Goal: Information Seeking & Learning: Learn about a topic

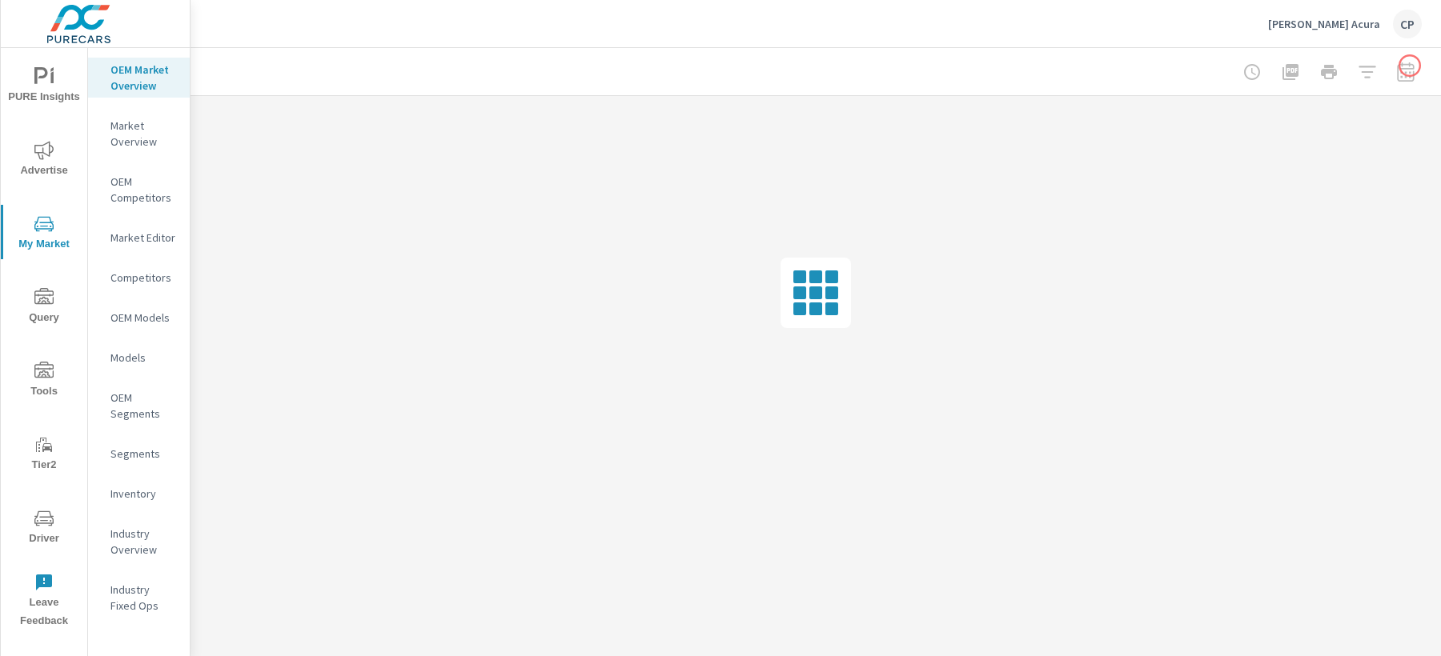
click at [1409, 66] on div at bounding box center [1329, 72] width 186 height 32
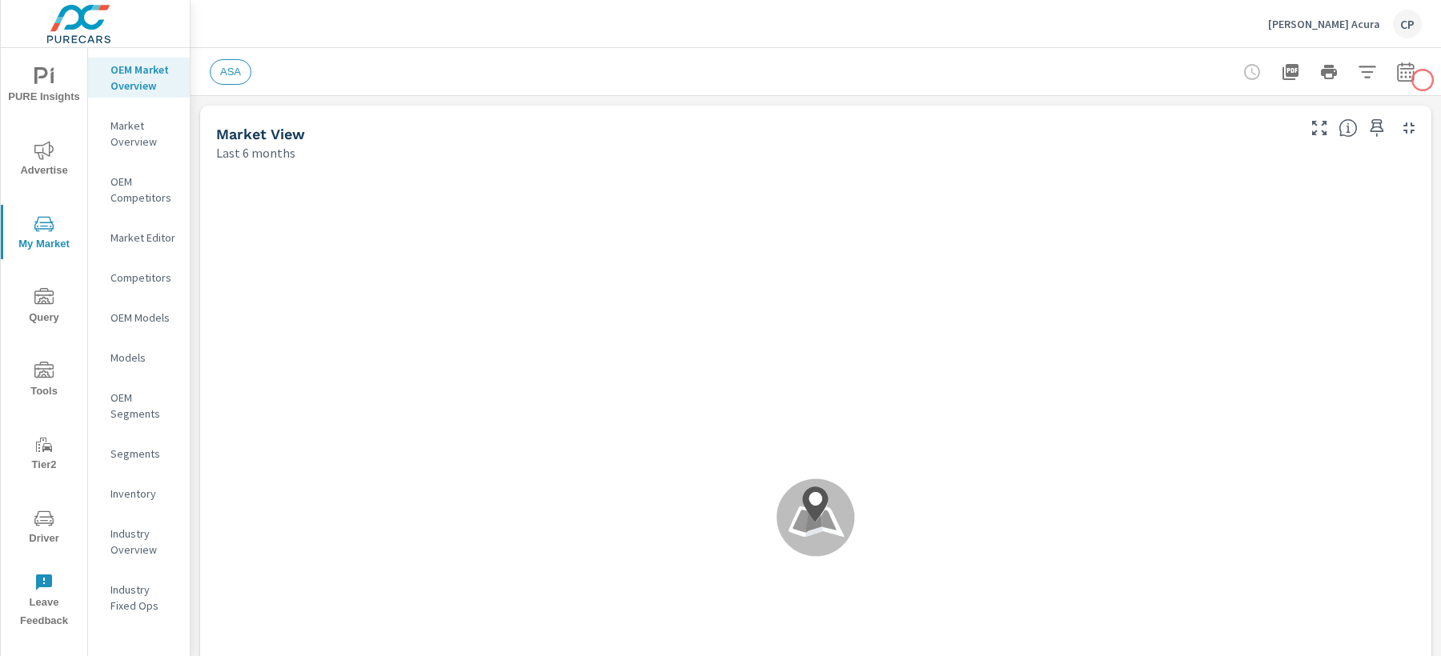
click at [1414, 71] on icon "button" at bounding box center [1405, 71] width 19 height 19
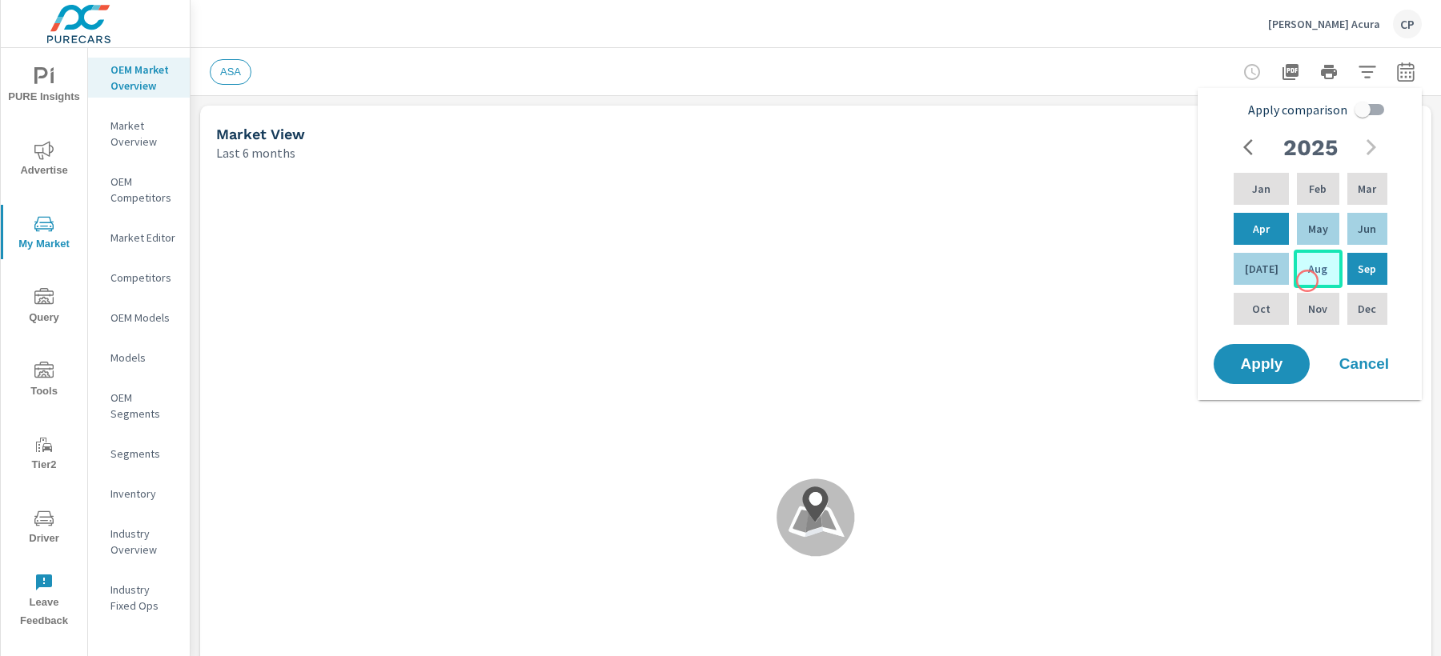
click at [1307, 280] on div "Aug" at bounding box center [1317, 269] width 48 height 38
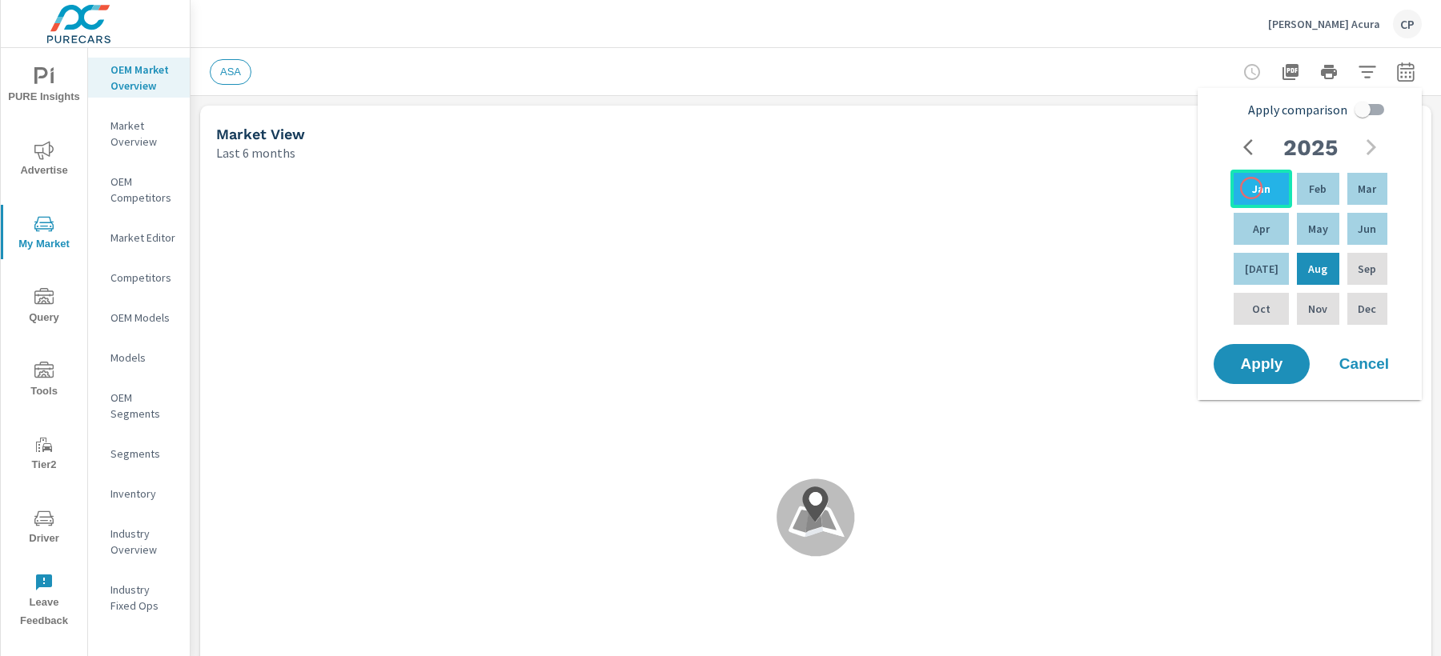
click at [1252, 187] on p "Jan" at bounding box center [1261, 189] width 18 height 16
click at [1365, 110] on input "Apply comparison" at bounding box center [1362, 109] width 91 height 30
checkbox input "true"
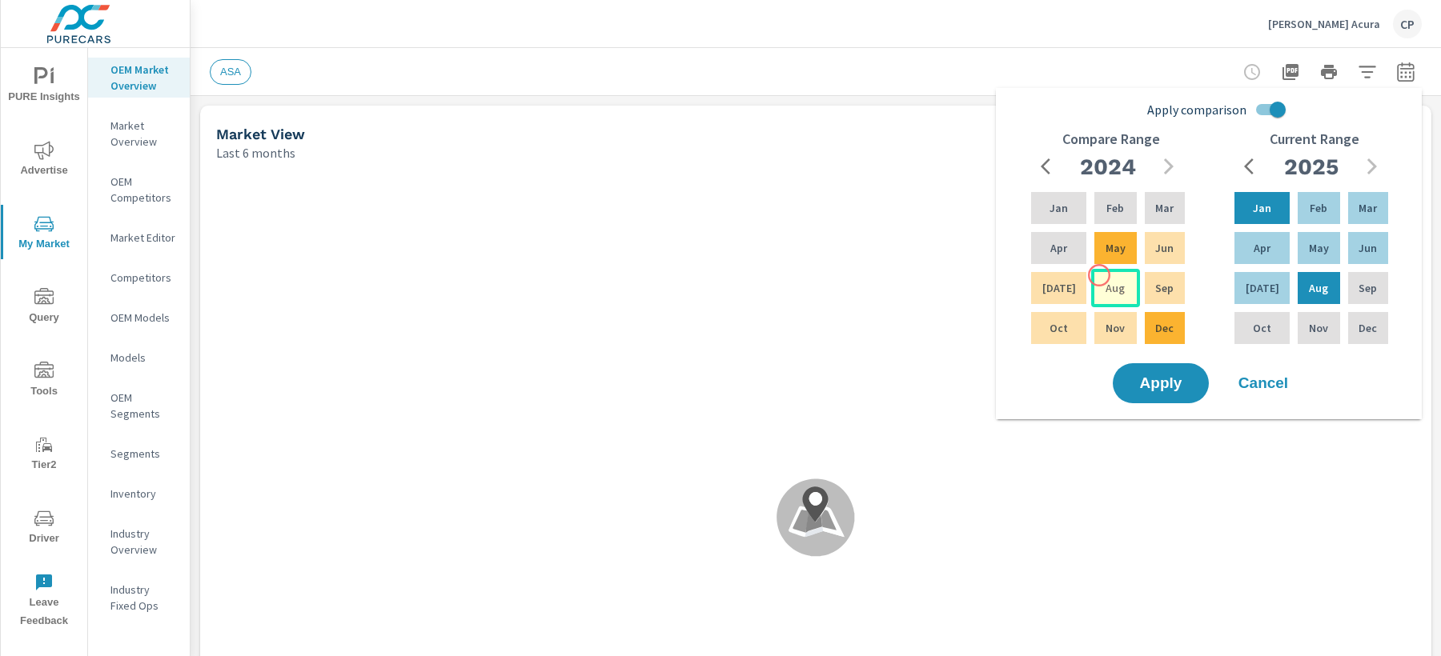
click at [1099, 275] on div "Aug" at bounding box center [1115, 288] width 48 height 38
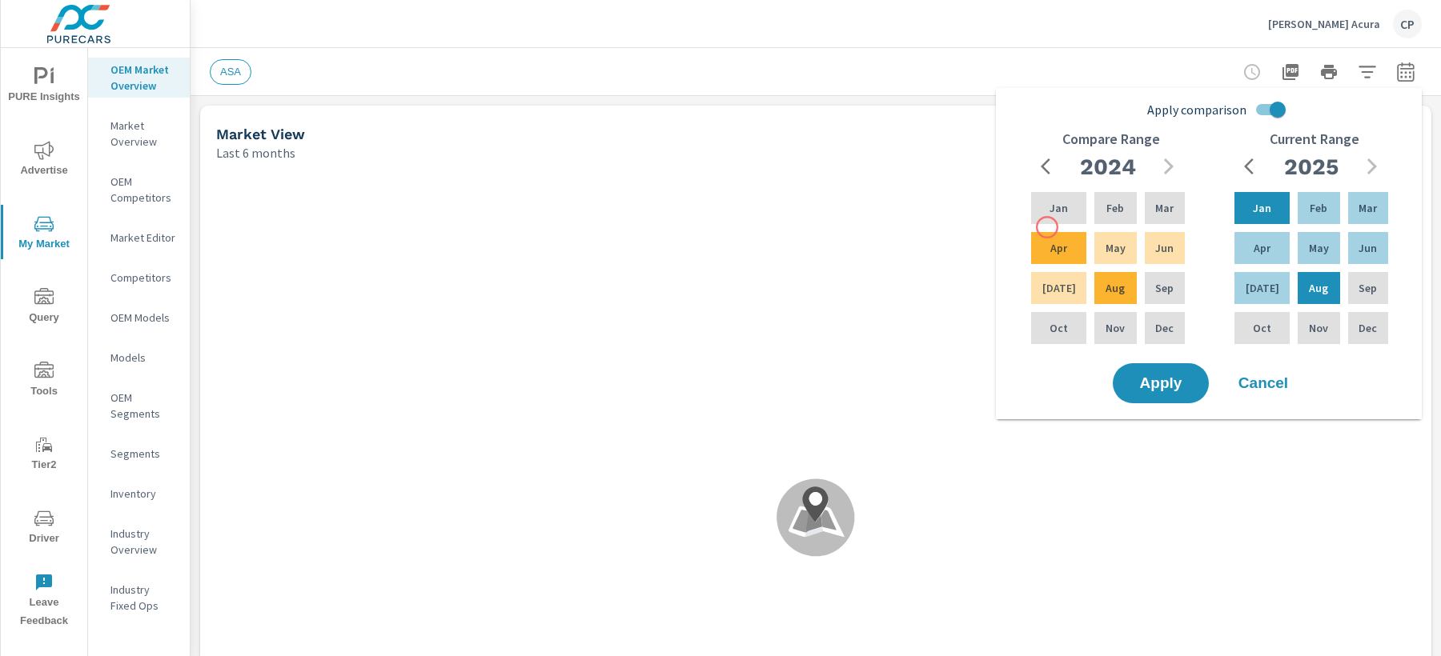
click at [1047, 227] on div "Jan Feb Mar Apr May Jun [DATE] Aug Sep Oct Nov Dec" at bounding box center [1108, 268] width 160 height 158
click at [1056, 197] on div "Jan" at bounding box center [1059, 208] width 62 height 38
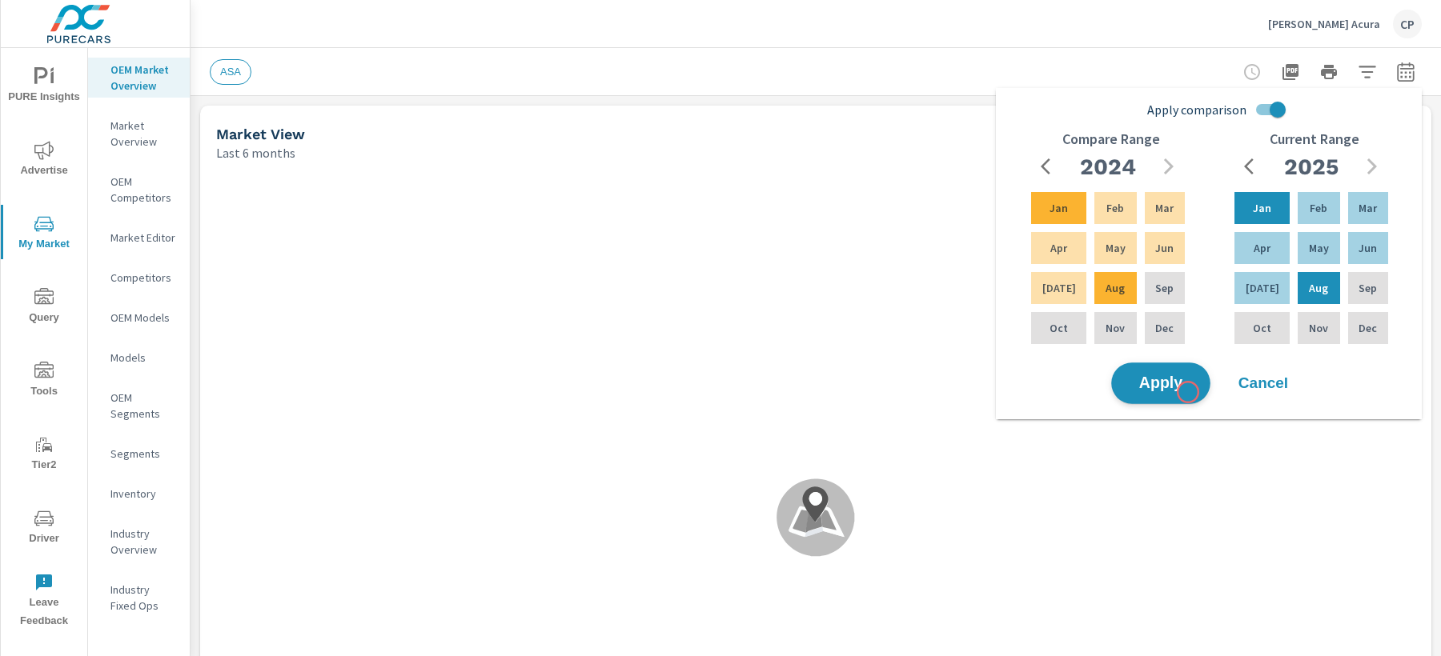
click at [1188, 392] on button "Apply" at bounding box center [1160, 384] width 99 height 42
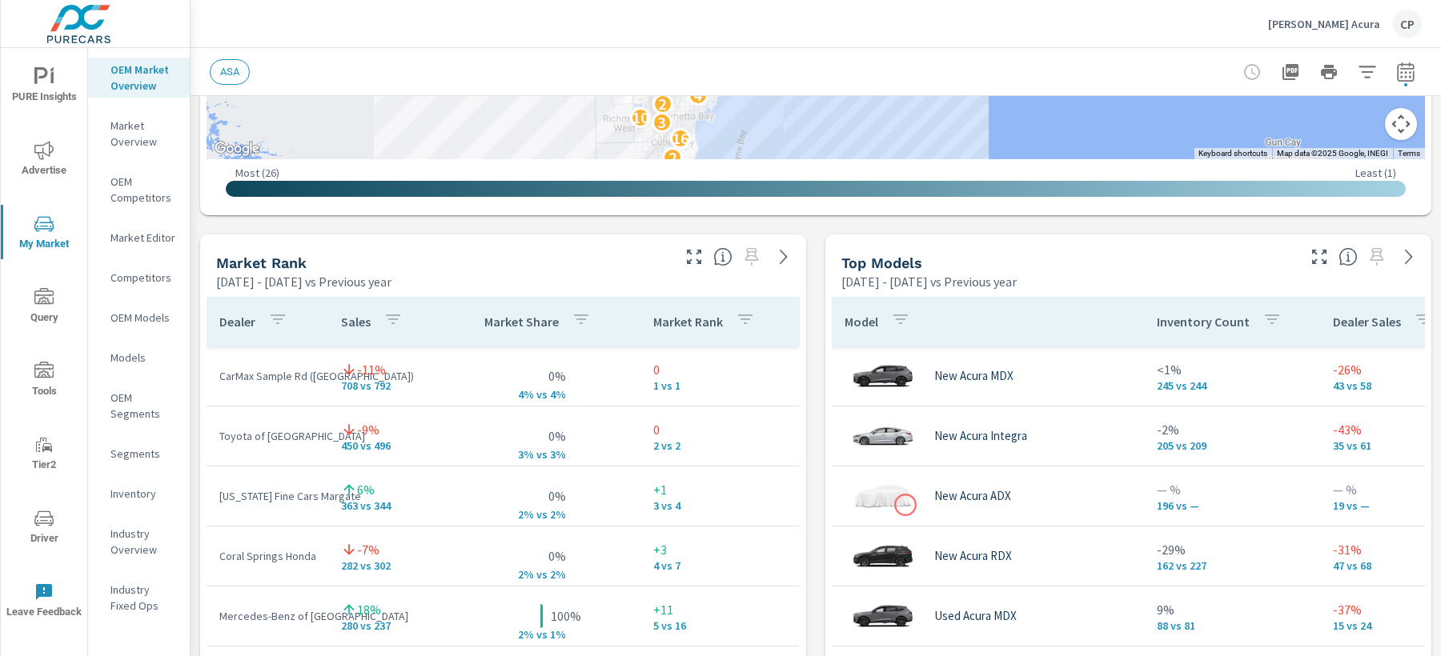
scroll to position [1001, 0]
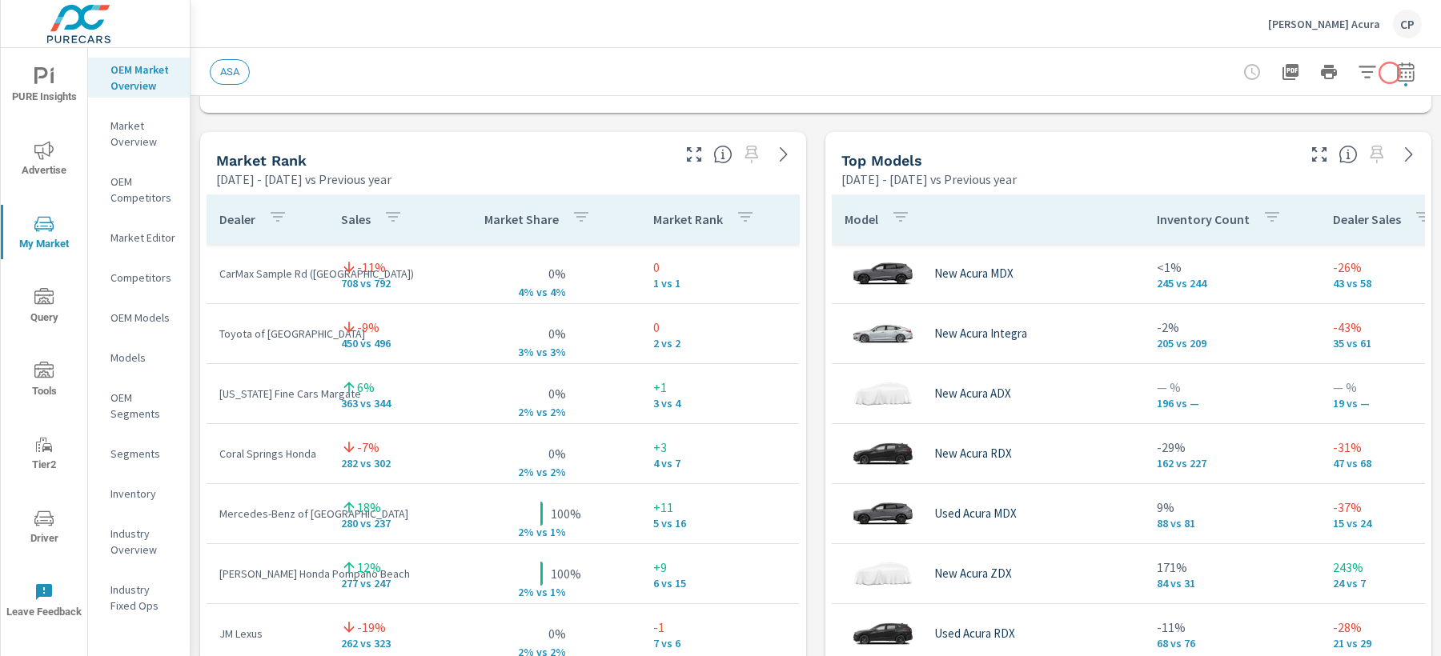
click at [1393, 72] on button "button" at bounding box center [1405, 72] width 32 height 32
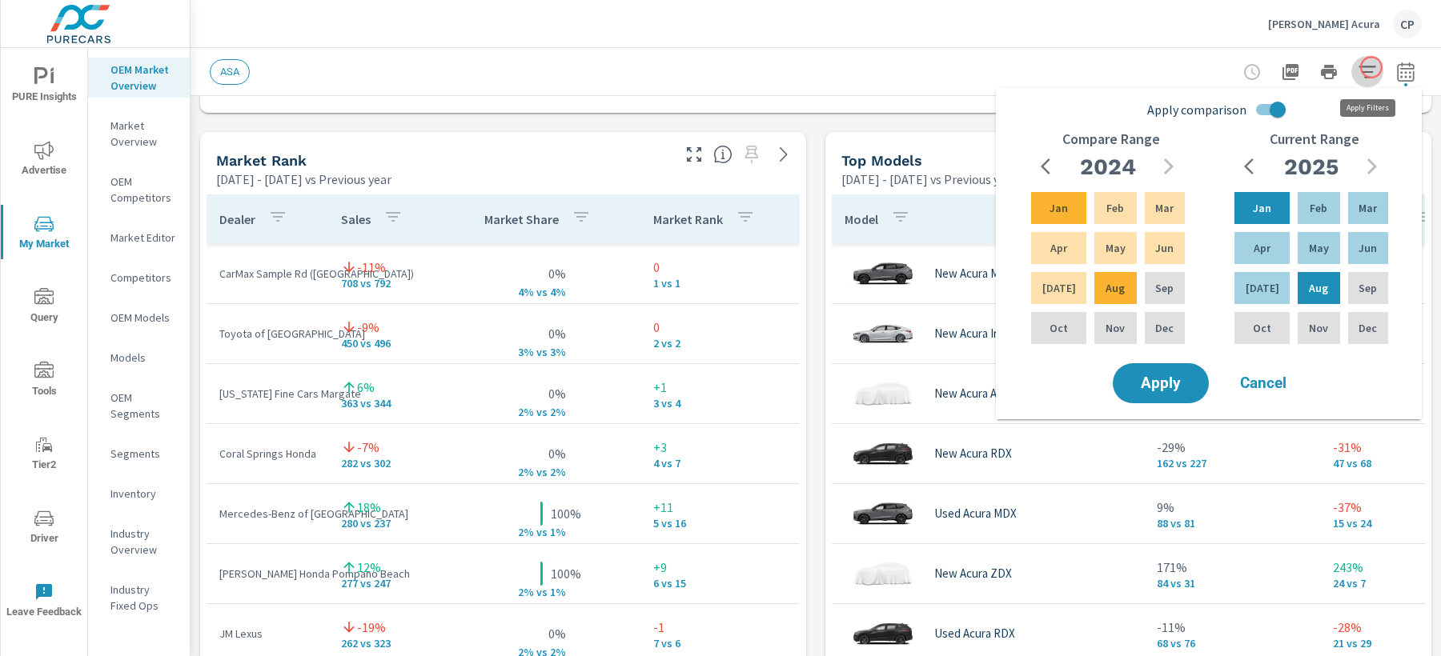
click at [1371, 67] on icon "button" at bounding box center [1366, 71] width 19 height 19
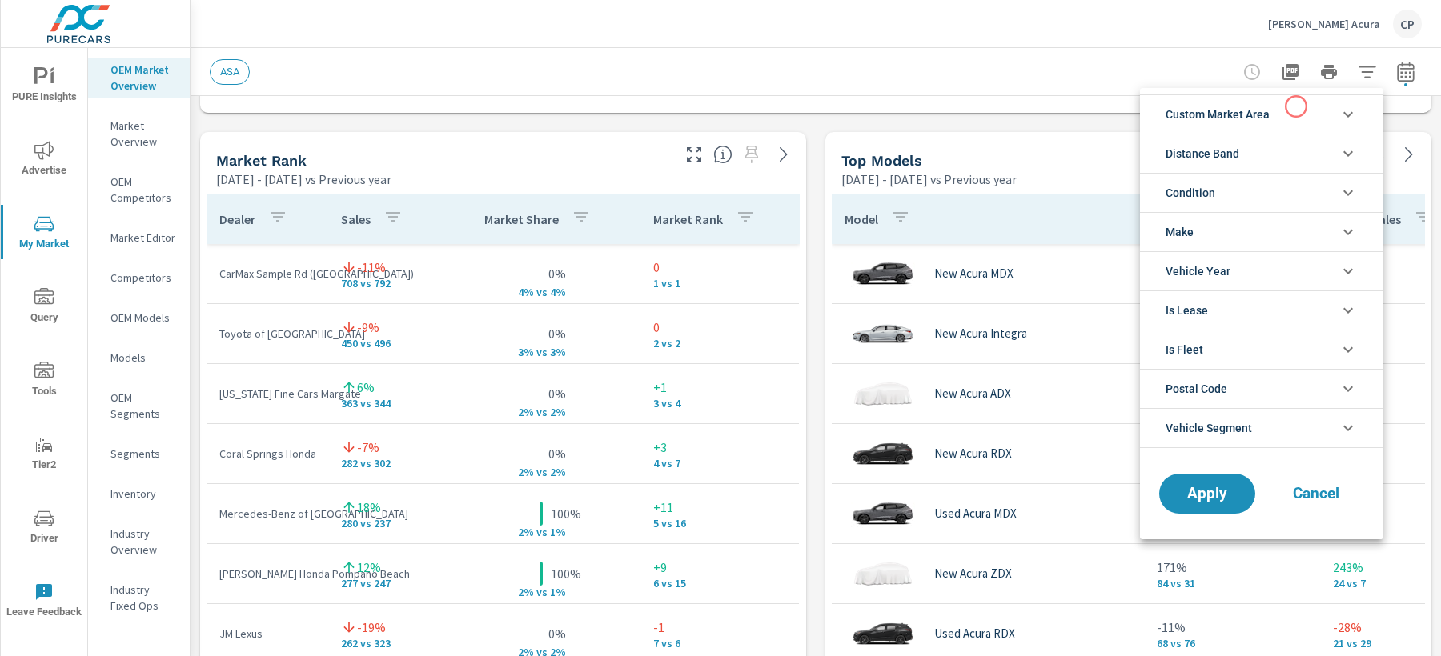
click at [1274, 116] on li "Custom Market Area" at bounding box center [1261, 113] width 243 height 39
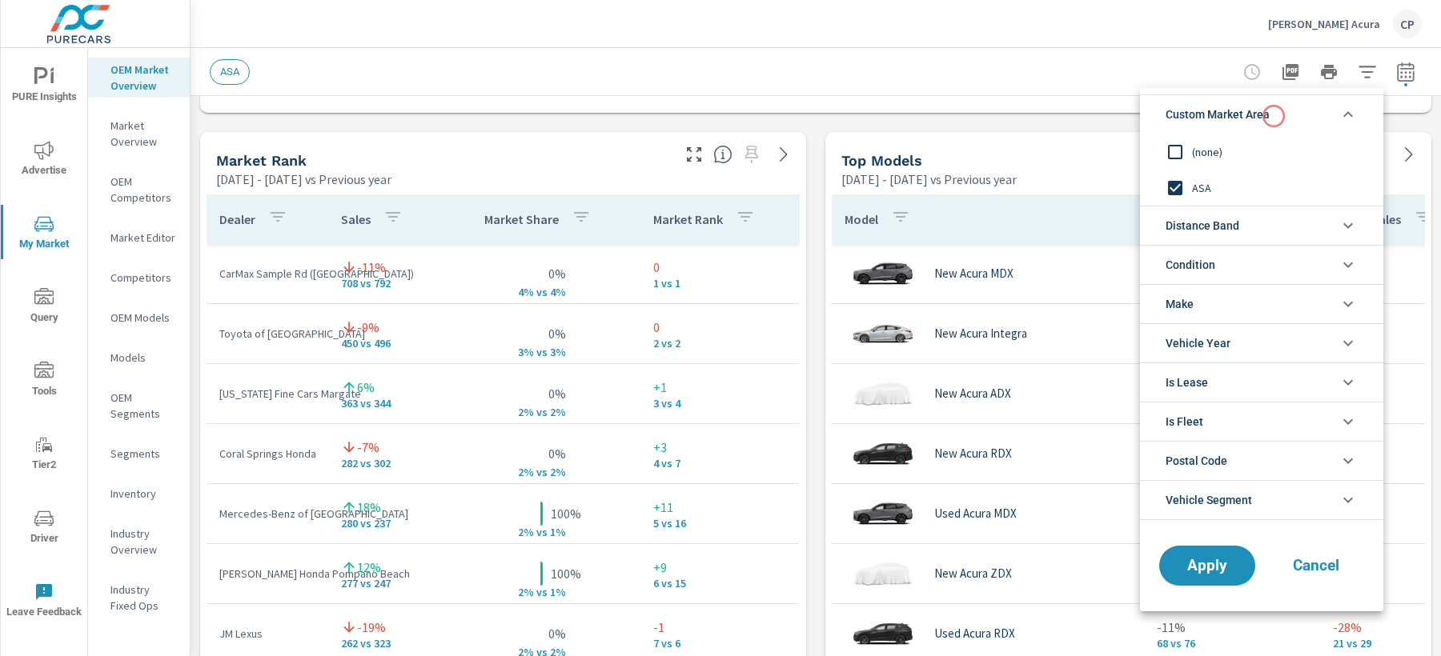
scroll to position [0, 0]
click at [1214, 239] on span "Distance Band" at bounding box center [1202, 225] width 74 height 38
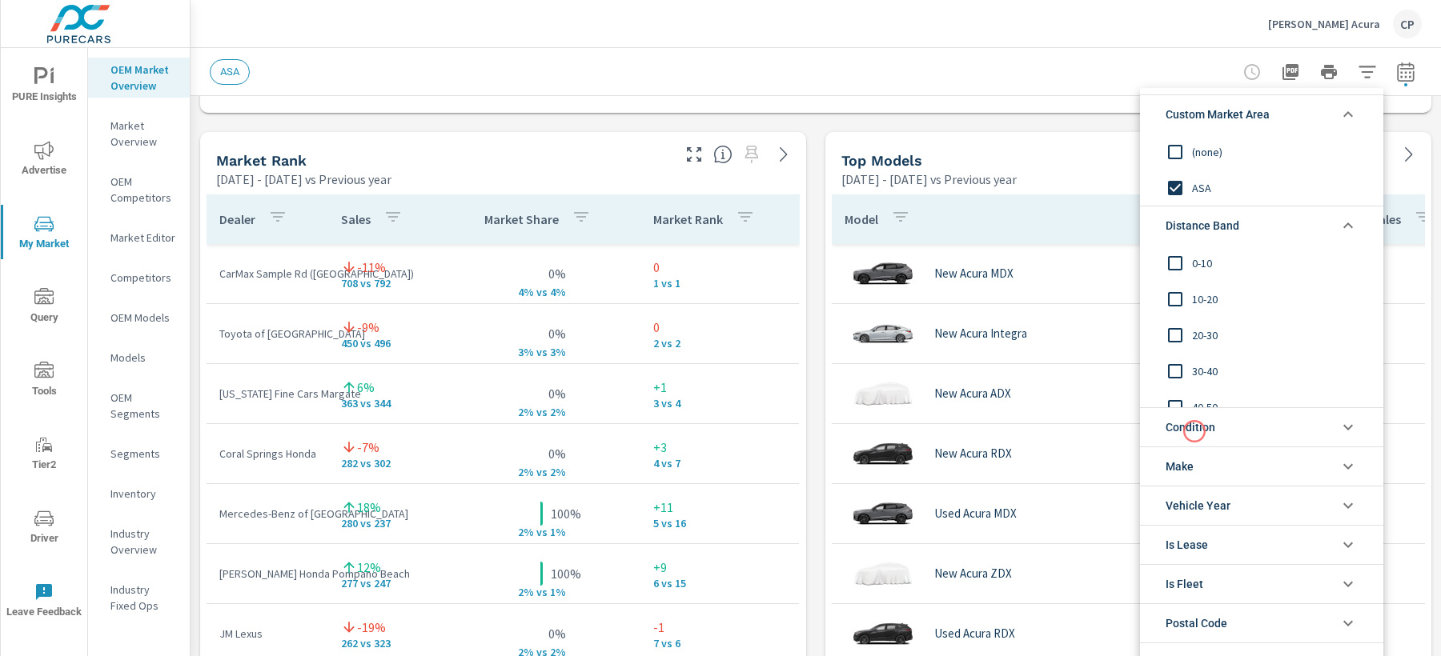
click at [1194, 431] on span "Condition" at bounding box center [1190, 427] width 50 height 38
click at [1185, 456] on input "filter options" at bounding box center [1175, 464] width 34 height 34
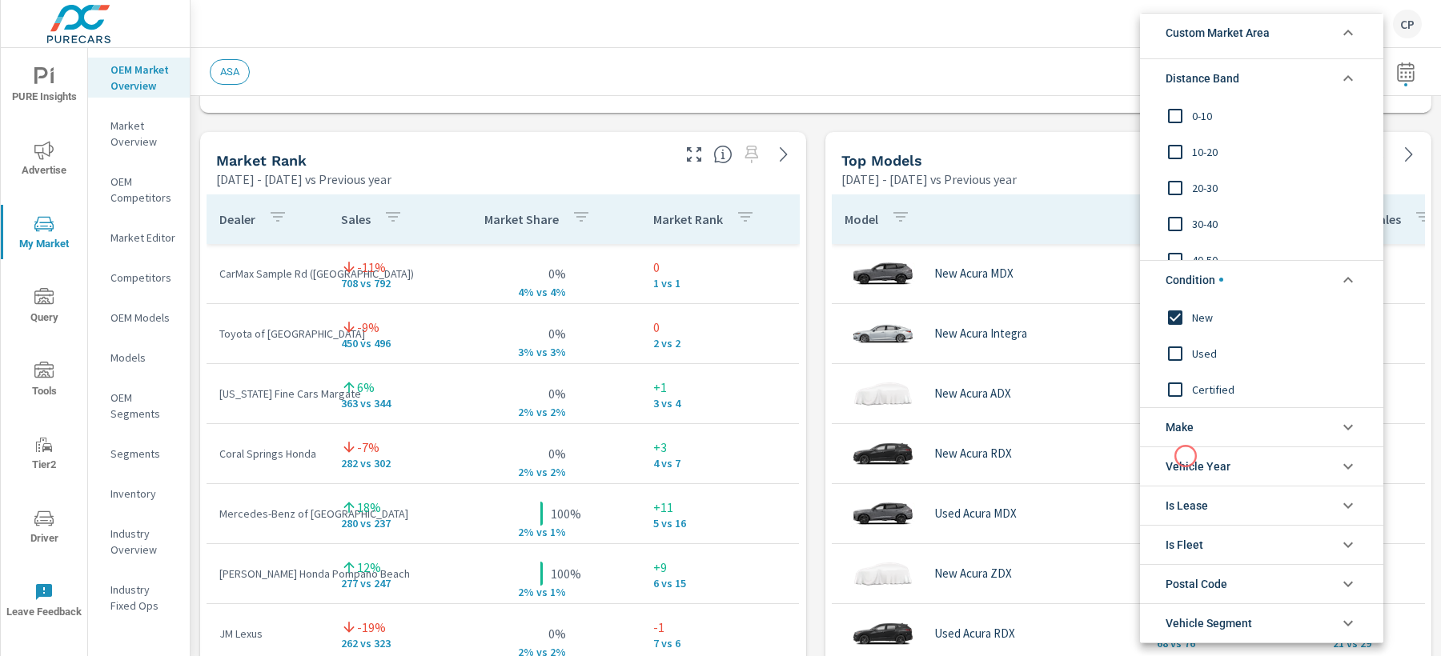
scroll to position [86, 0]
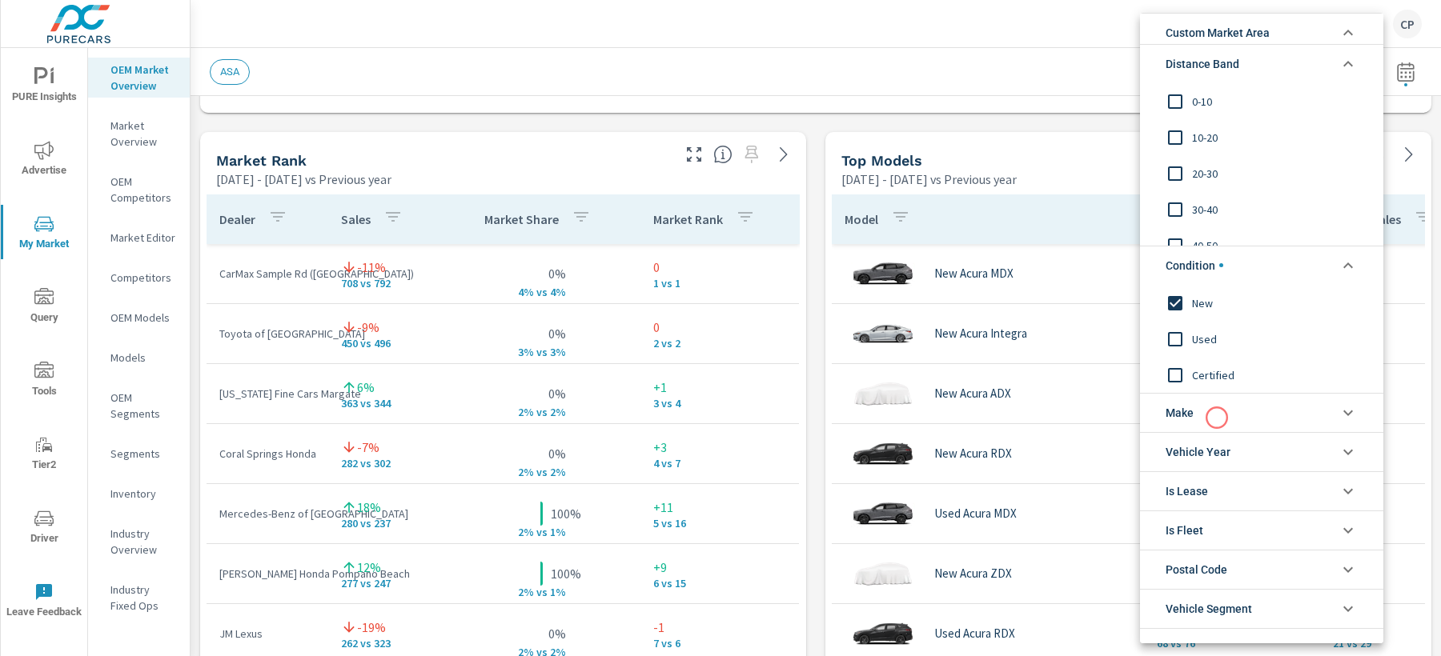
click at [1216, 416] on li "Make" at bounding box center [1261, 412] width 243 height 39
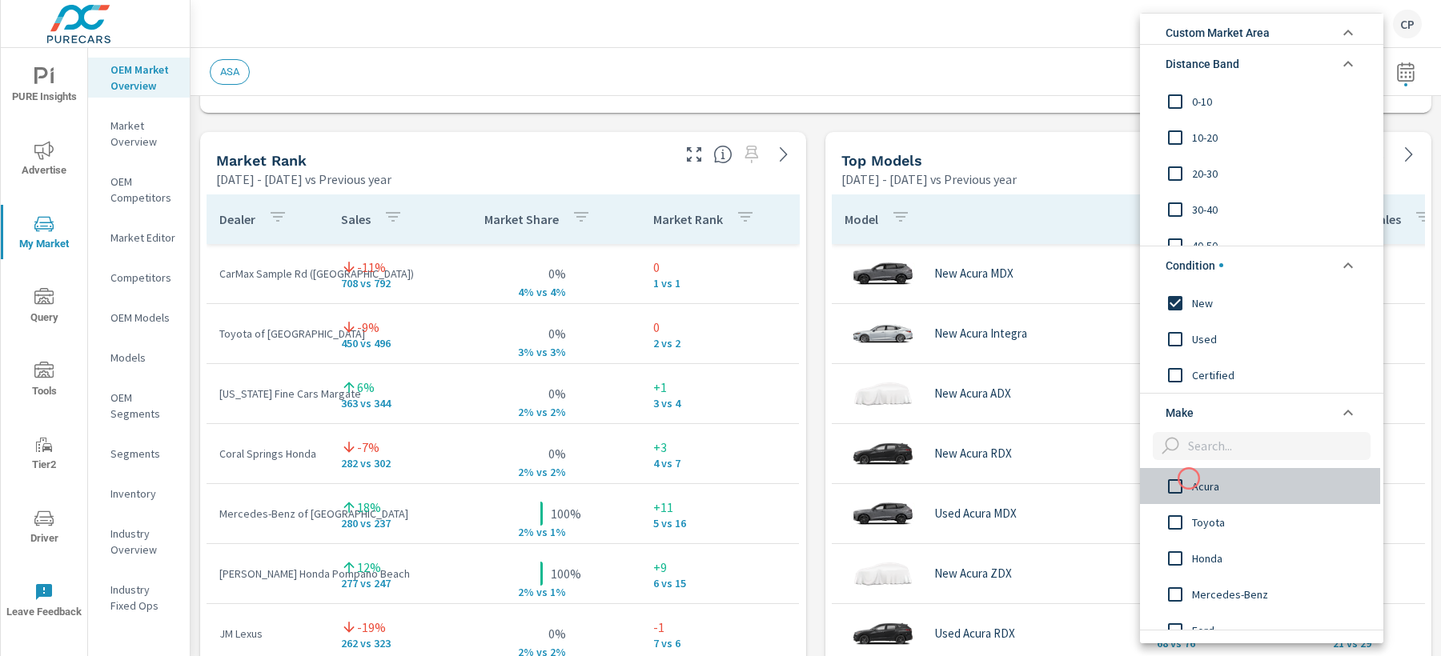
click at [1189, 479] on input "filter options" at bounding box center [1175, 486] width 34 height 34
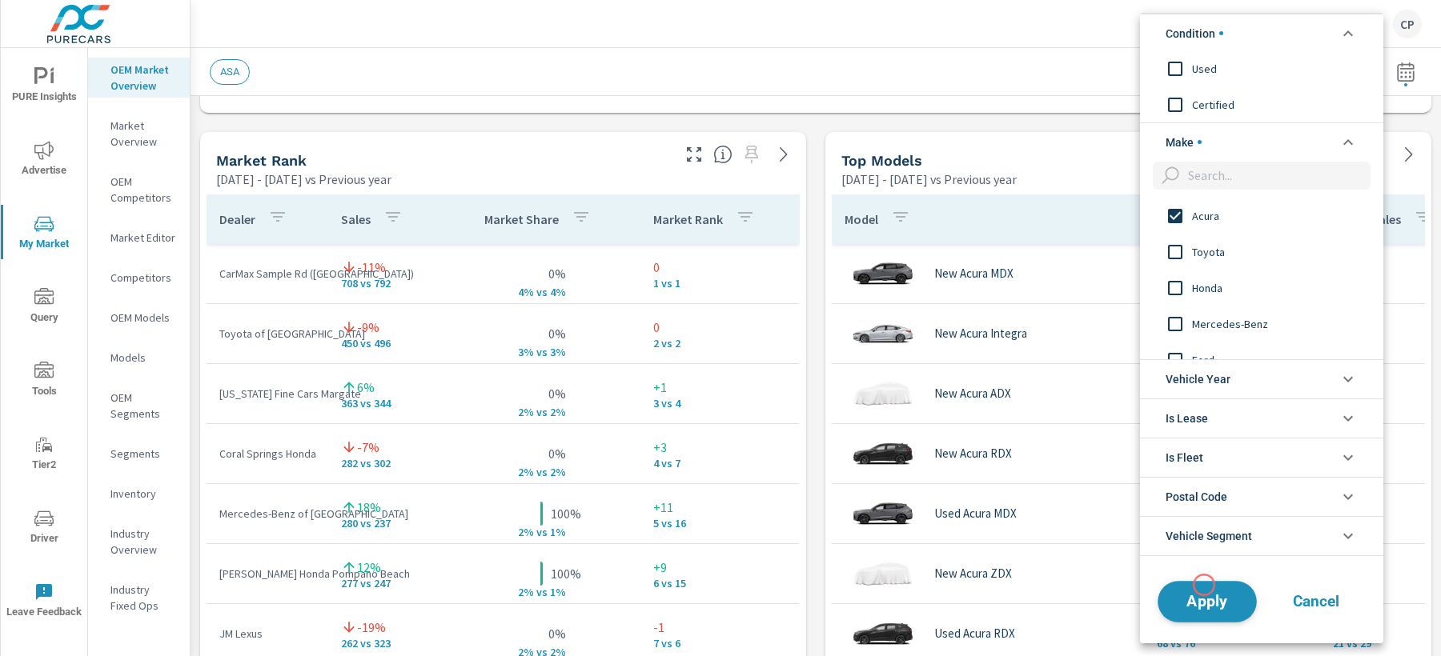
click at [1204, 585] on button "Apply" at bounding box center [1206, 602] width 99 height 42
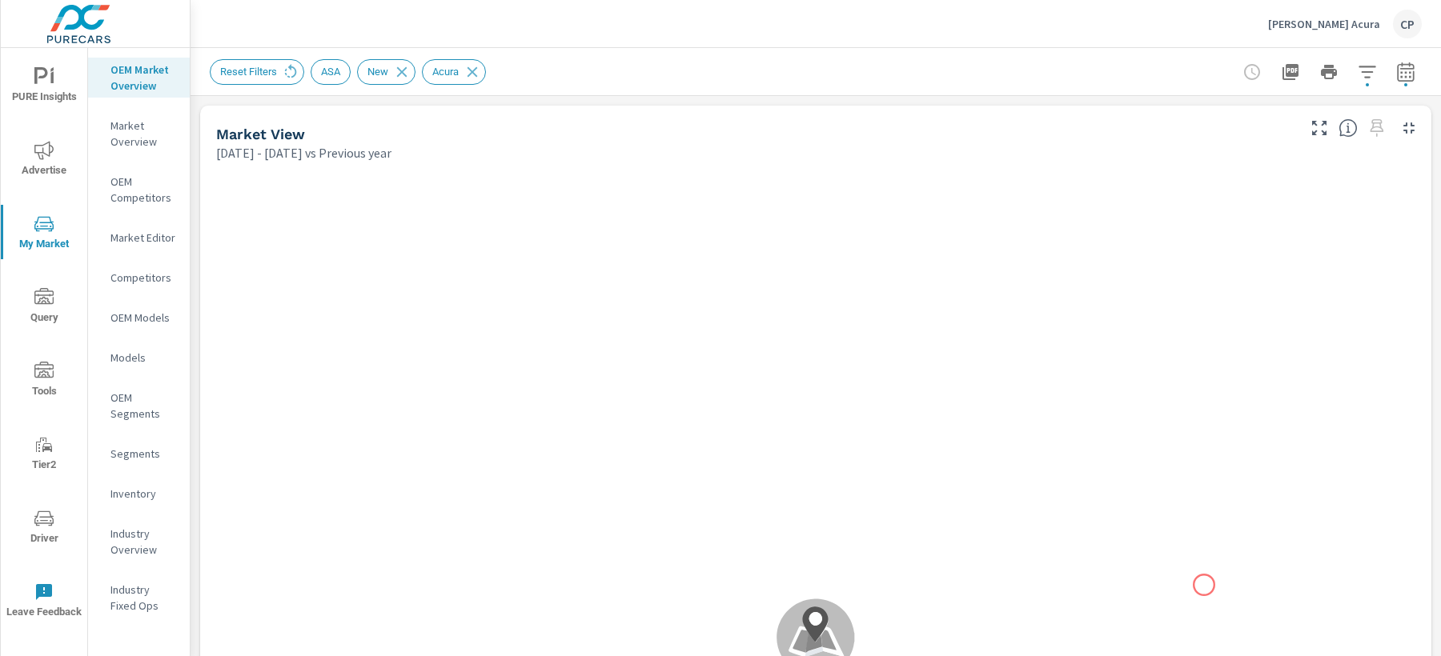
click at [1204, 585] on div ".map-bw_svg__st2{fill:#fdfefe}.map-bw_svg__st4{fill:#999}" at bounding box center [815, 638] width 1218 height 940
